Goal: Check status: Check status

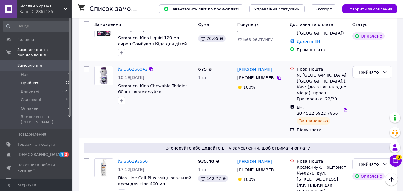
scroll to position [269, 0]
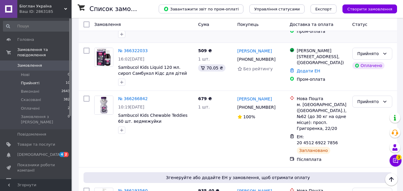
scroll to position [193, 0]
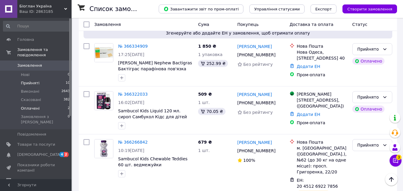
drag, startPoint x: 39, startPoint y: 100, endPoint x: 48, endPoint y: 102, distance: 9.5
click at [39, 104] on li "Оплачені 2" at bounding box center [36, 108] width 73 height 8
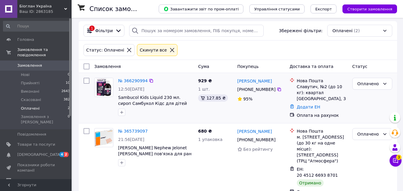
scroll to position [3, 0]
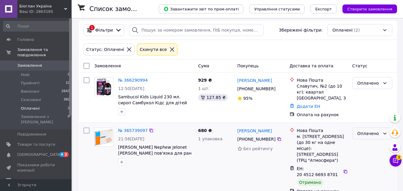
click at [385, 131] on icon at bounding box center [385, 133] width 5 height 5
click at [363, 154] on li "Виконано" at bounding box center [372, 155] width 39 height 11
click at [42, 79] on li "Прийняті 10" at bounding box center [36, 83] width 73 height 8
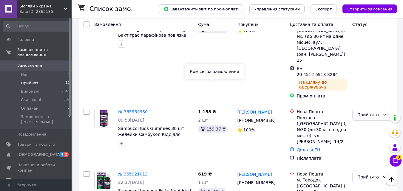
scroll to position [522, 0]
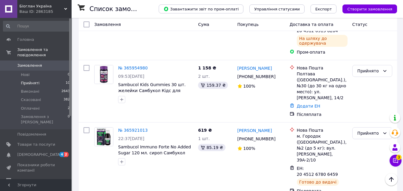
drag, startPoint x: 279, startPoint y: 141, endPoint x: 249, endPoint y: 142, distance: 29.9
copy link "Котельницька"
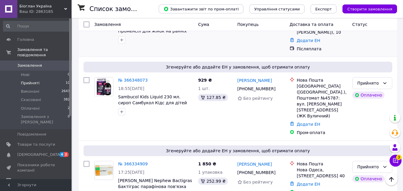
scroll to position [90, 0]
